Goal: Obtain resource: Download file/media

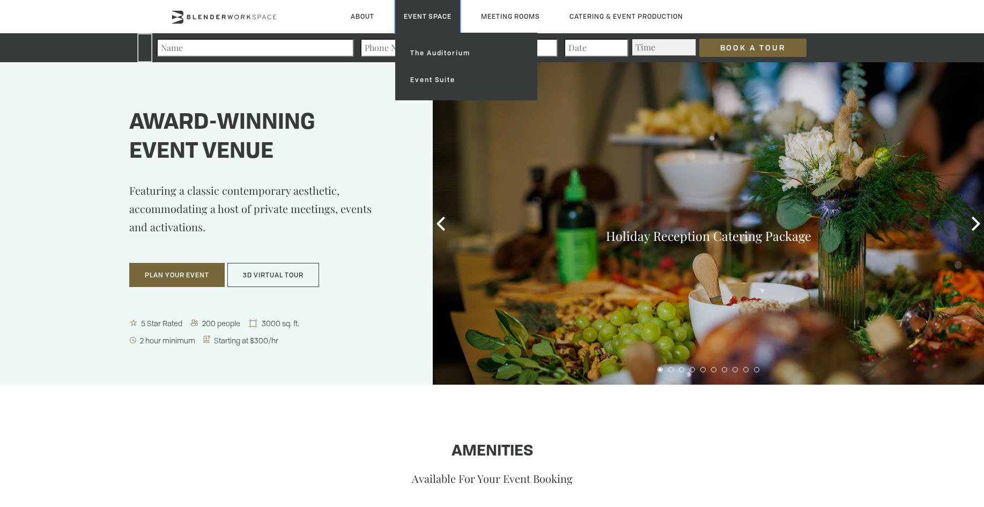
click at [422, 18] on link "Event Space" at bounding box center [427, 16] width 65 height 33
click at [430, 54] on link "The Auditorium" at bounding box center [466, 53] width 128 height 27
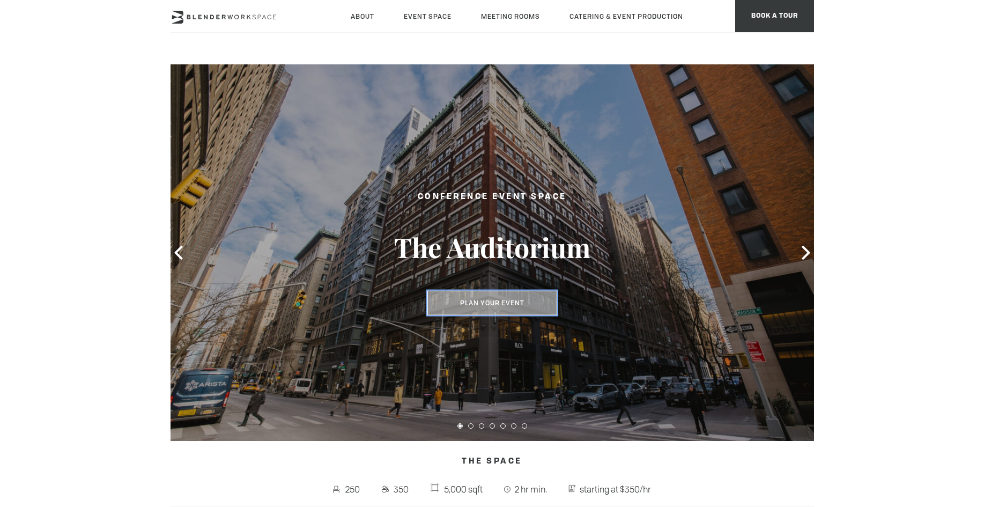
click at [497, 303] on button "Plan Your Event" at bounding box center [492, 303] width 130 height 25
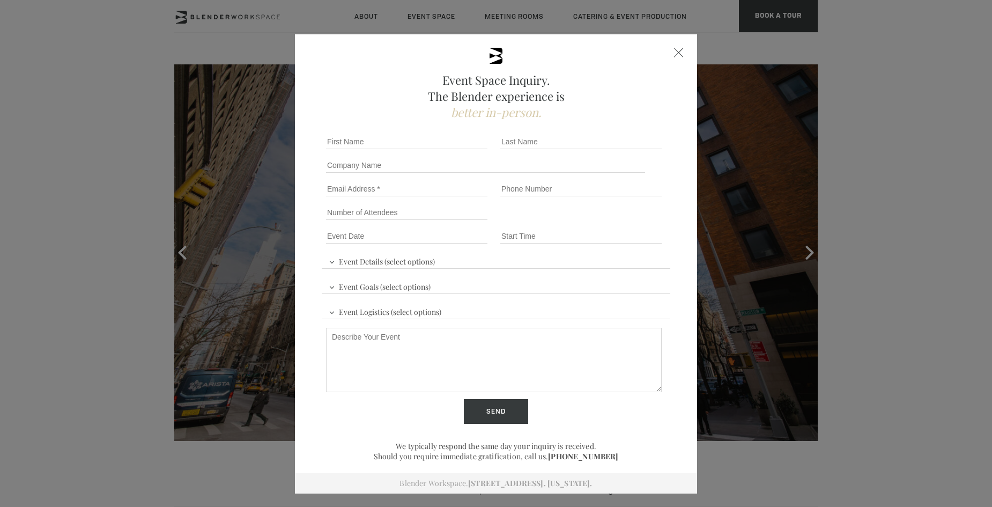
click at [676, 52] on span at bounding box center [679, 53] width 10 height 10
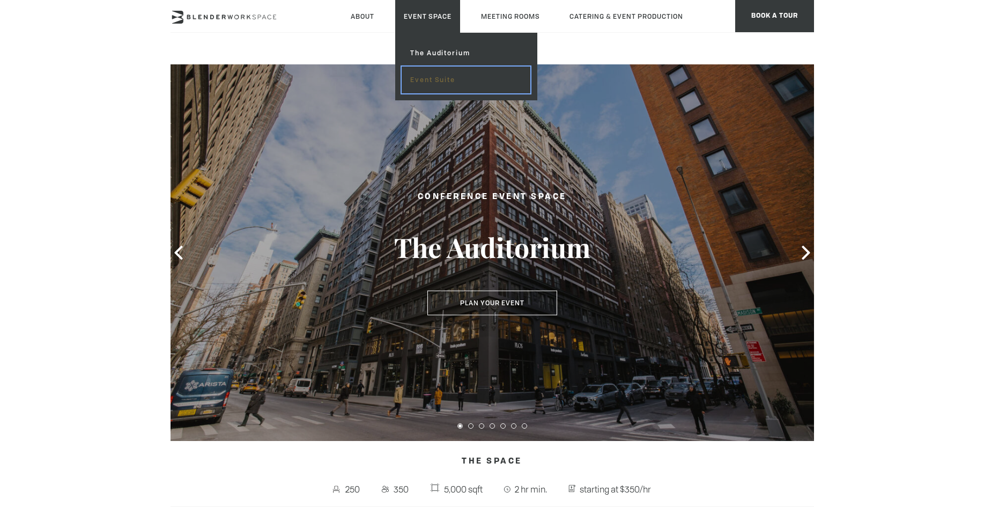
click at [433, 79] on link "Event Suite" at bounding box center [466, 79] width 128 height 27
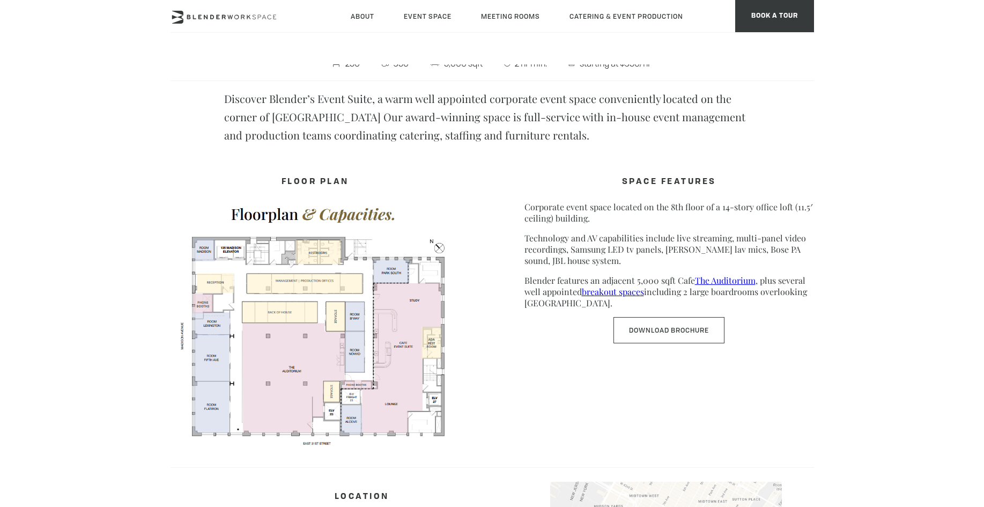
scroll to position [483, 0]
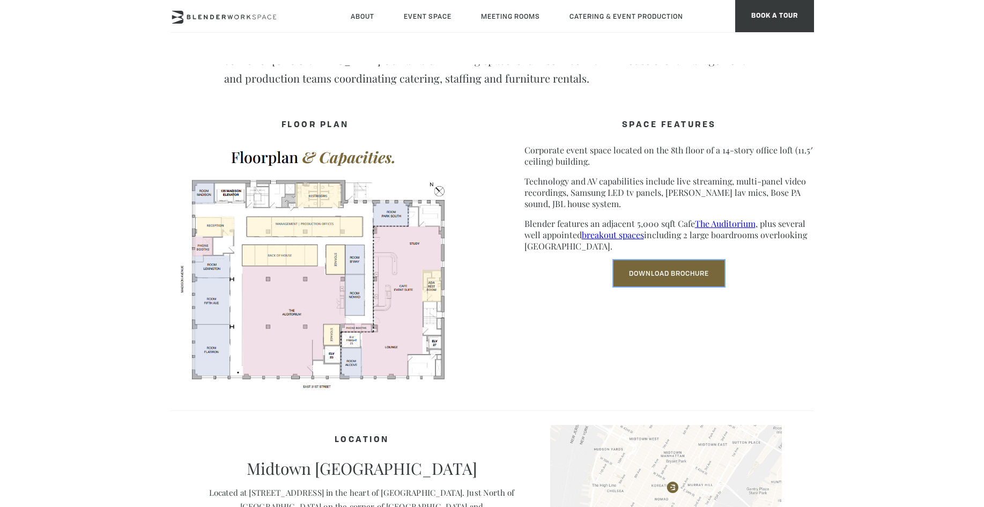
click at [658, 270] on link "Download Brochure" at bounding box center [669, 273] width 111 height 26
